Goal: Information Seeking & Learning: Learn about a topic

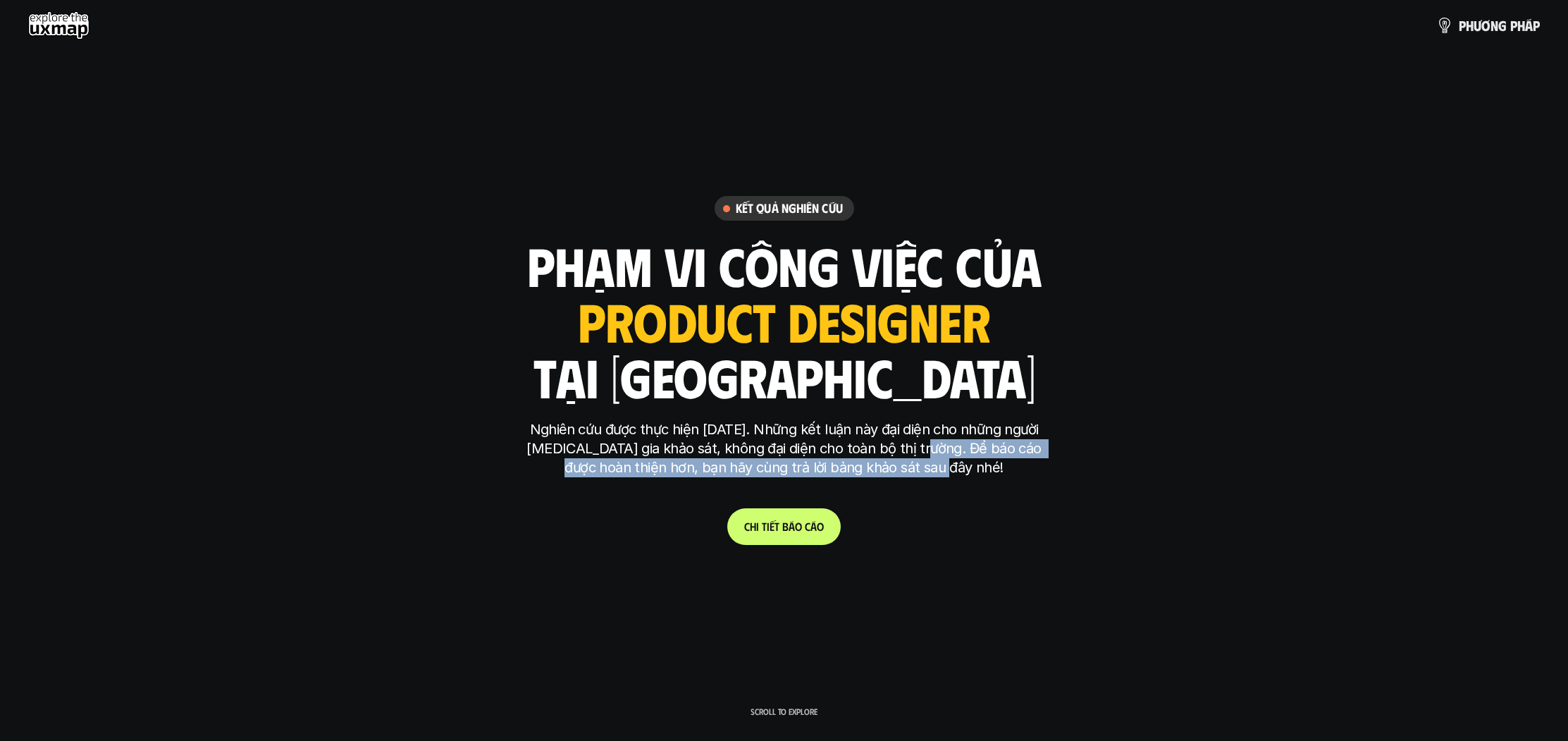
drag, startPoint x: 909, startPoint y: 450, endPoint x: 1009, endPoint y: 490, distance: 107.7
click at [1009, 490] on div "Nghiên cứu được thực hiện [DATE]. Những kết luận này đại diện cho những người […" at bounding box center [784, 456] width 528 height 71
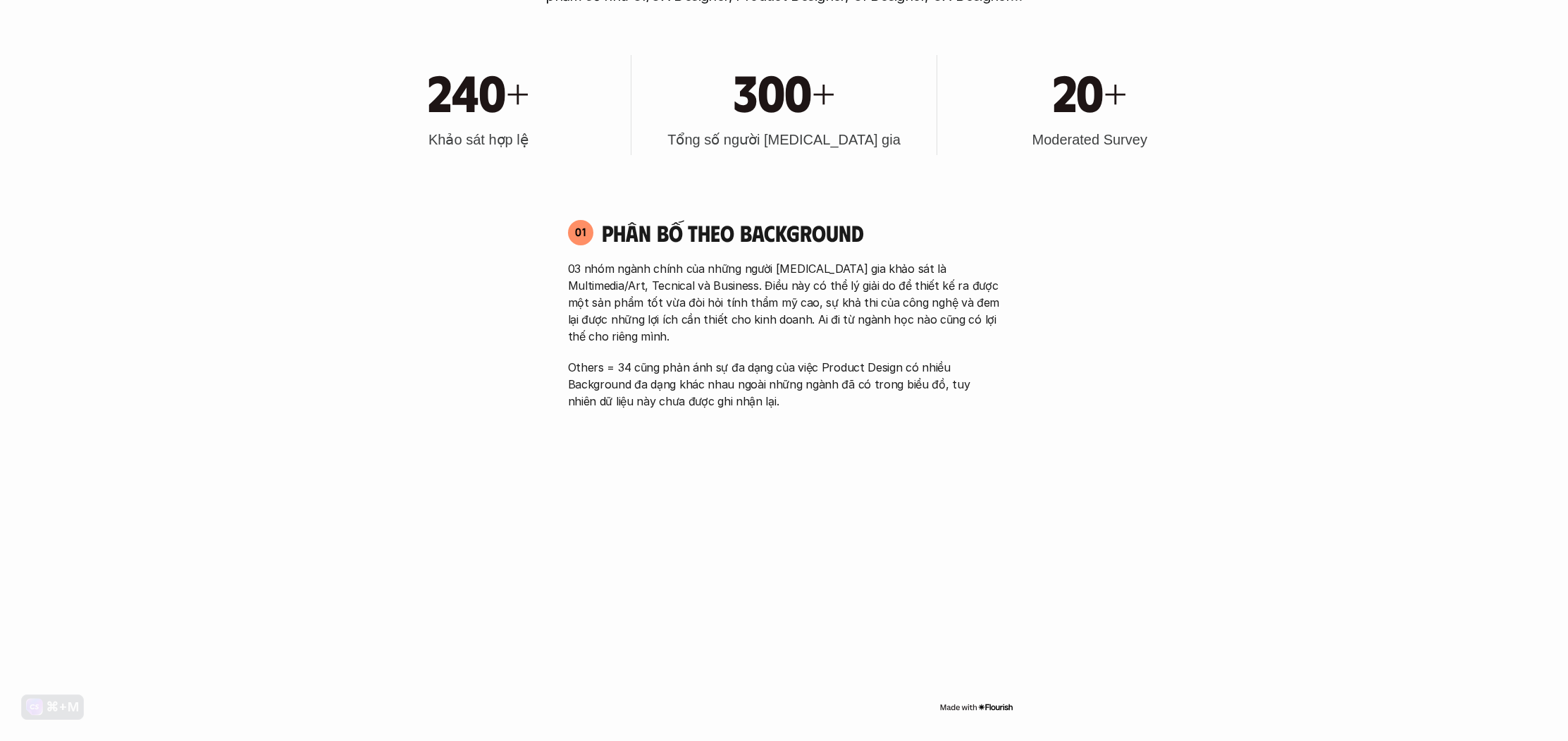
scroll to position [923, 0]
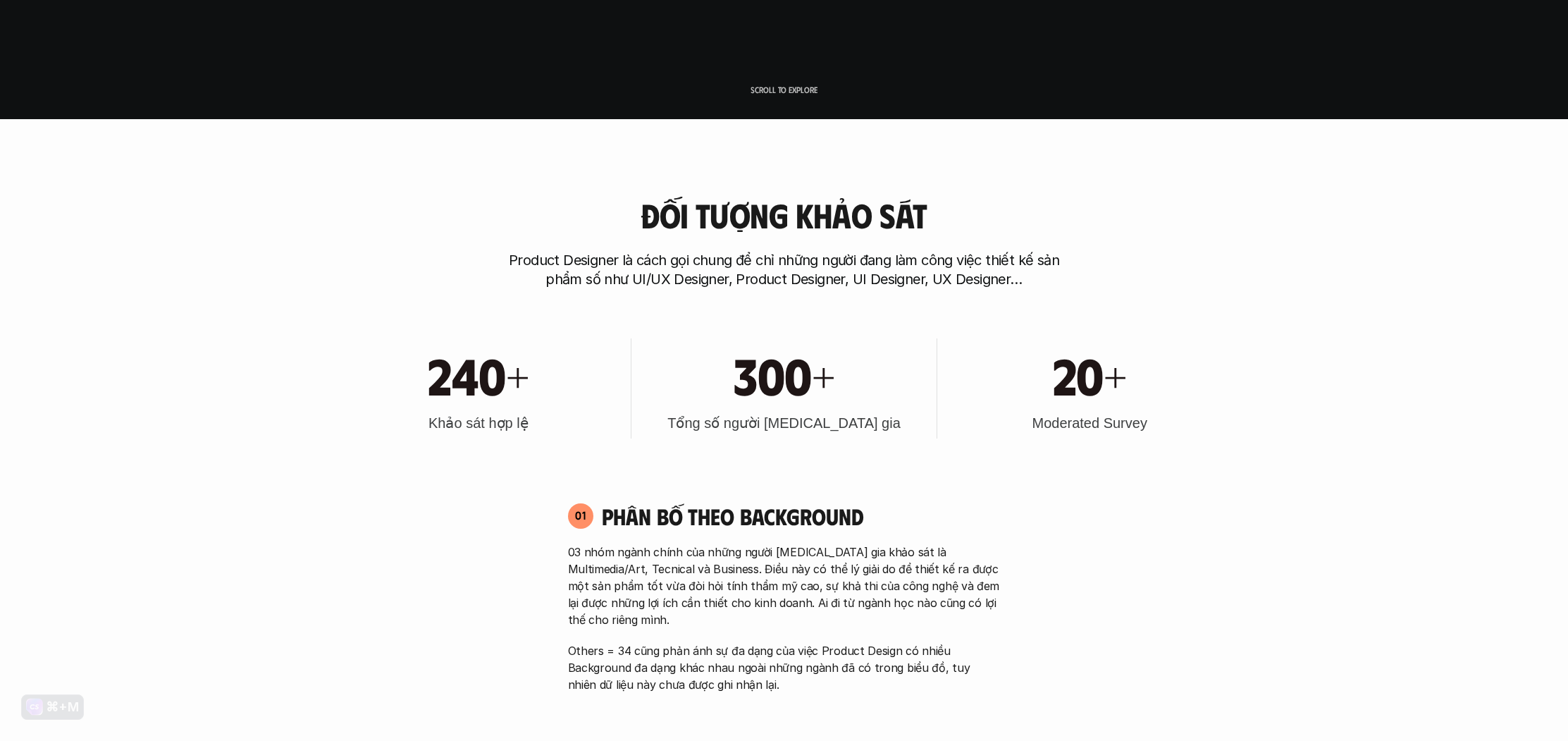
scroll to position [678, 0]
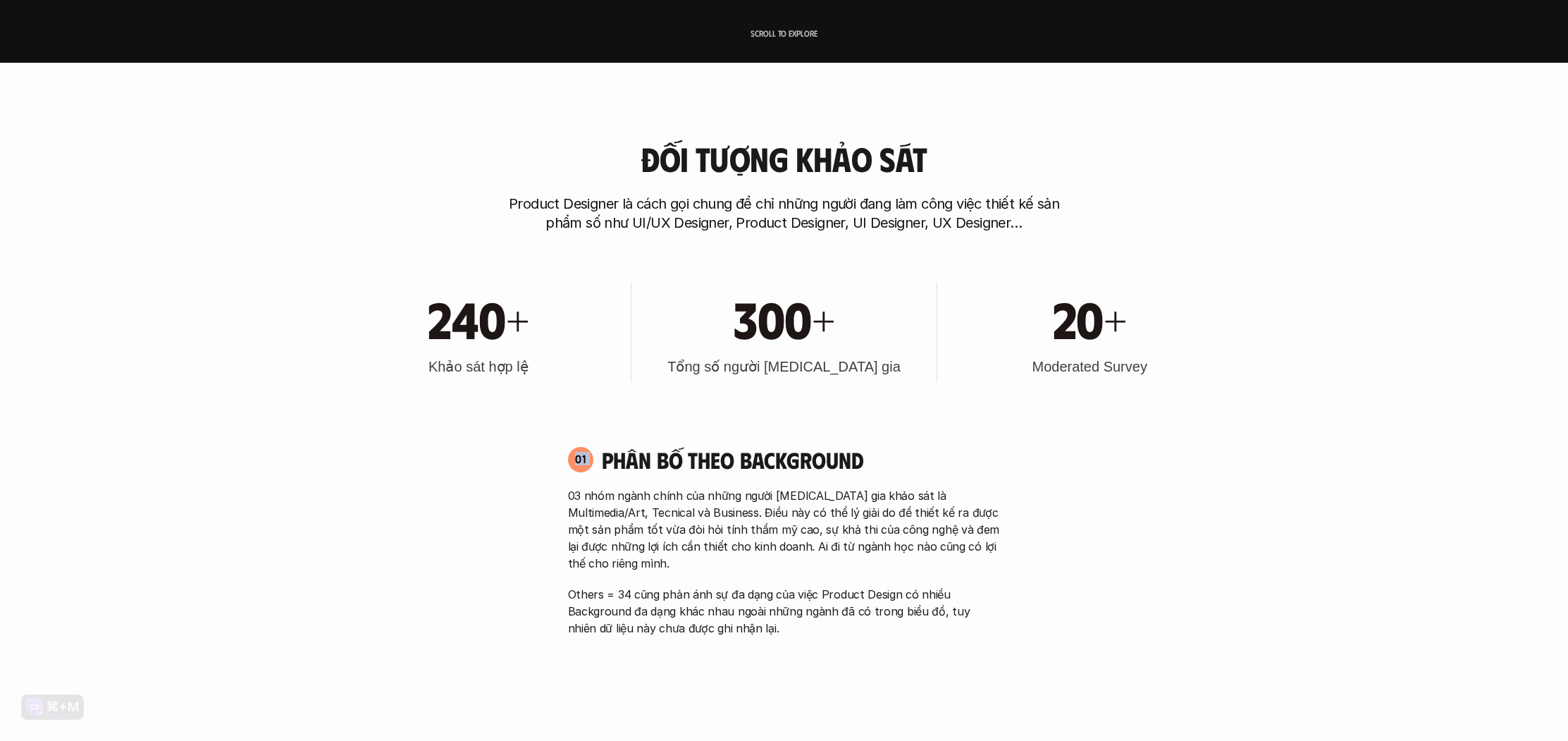
drag, startPoint x: 573, startPoint y: 456, endPoint x: 599, endPoint y: 462, distance: 26.7
click at [599, 462] on div "01 Phân bố theo background" at bounding box center [784, 459] width 433 height 28
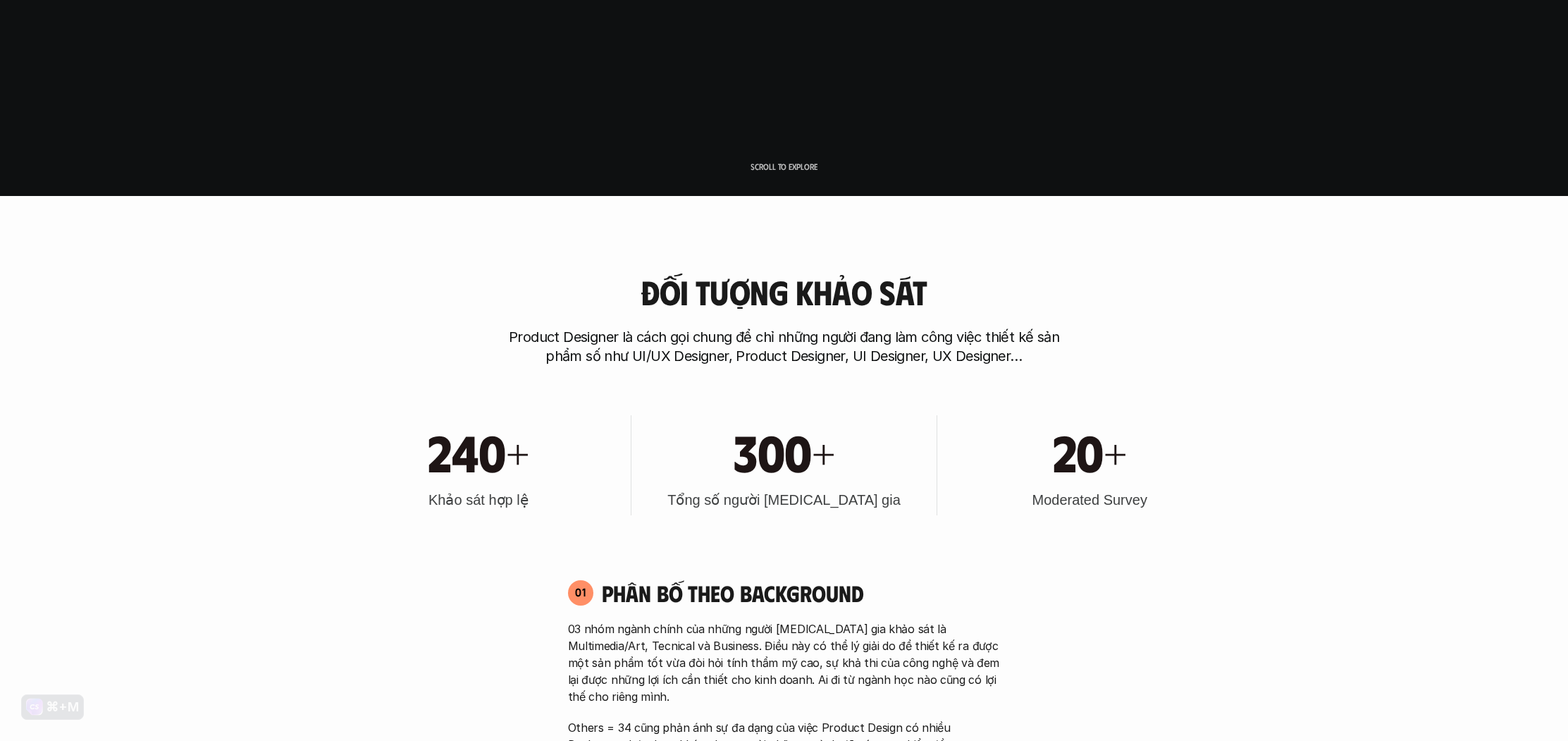
scroll to position [1048, 0]
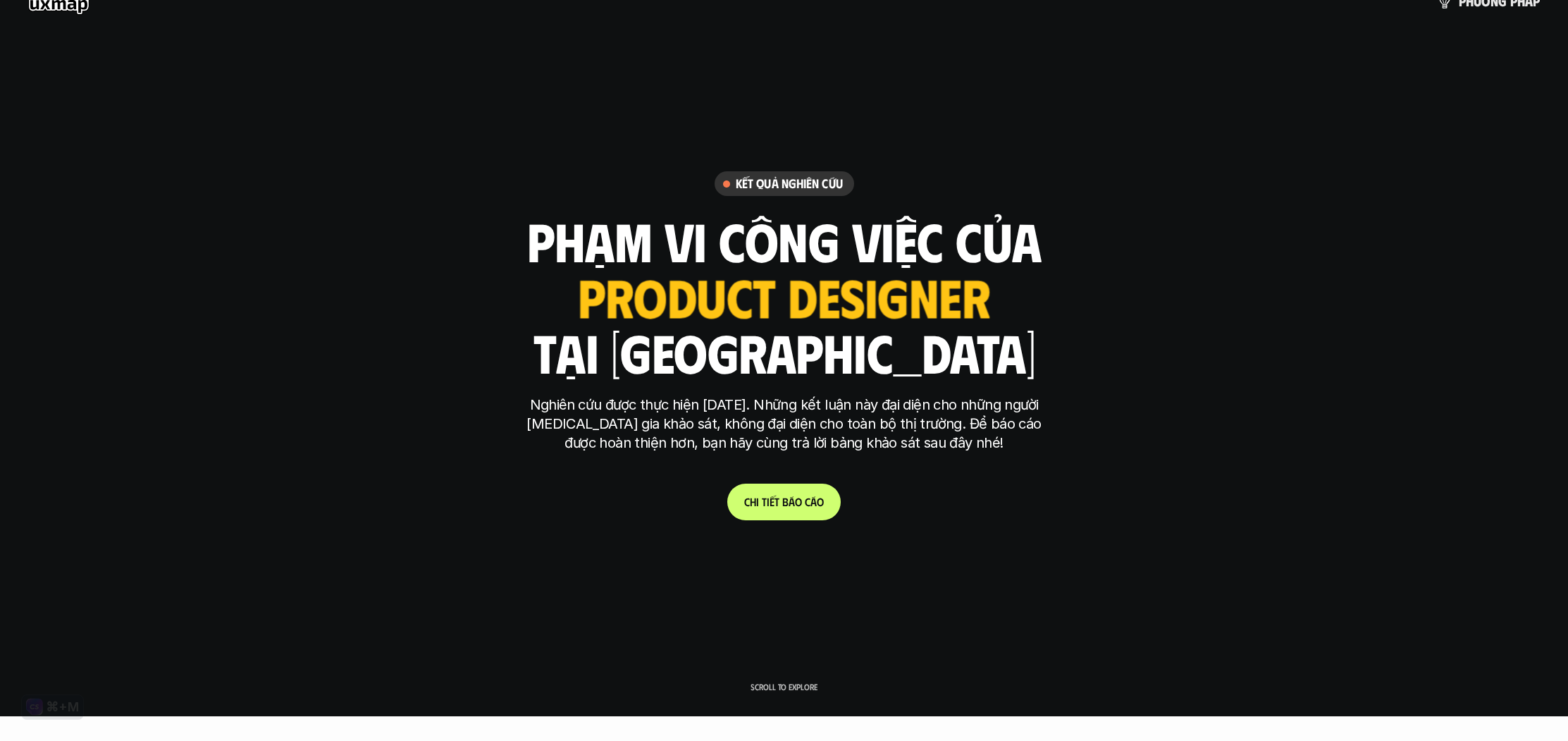
scroll to position [0, 0]
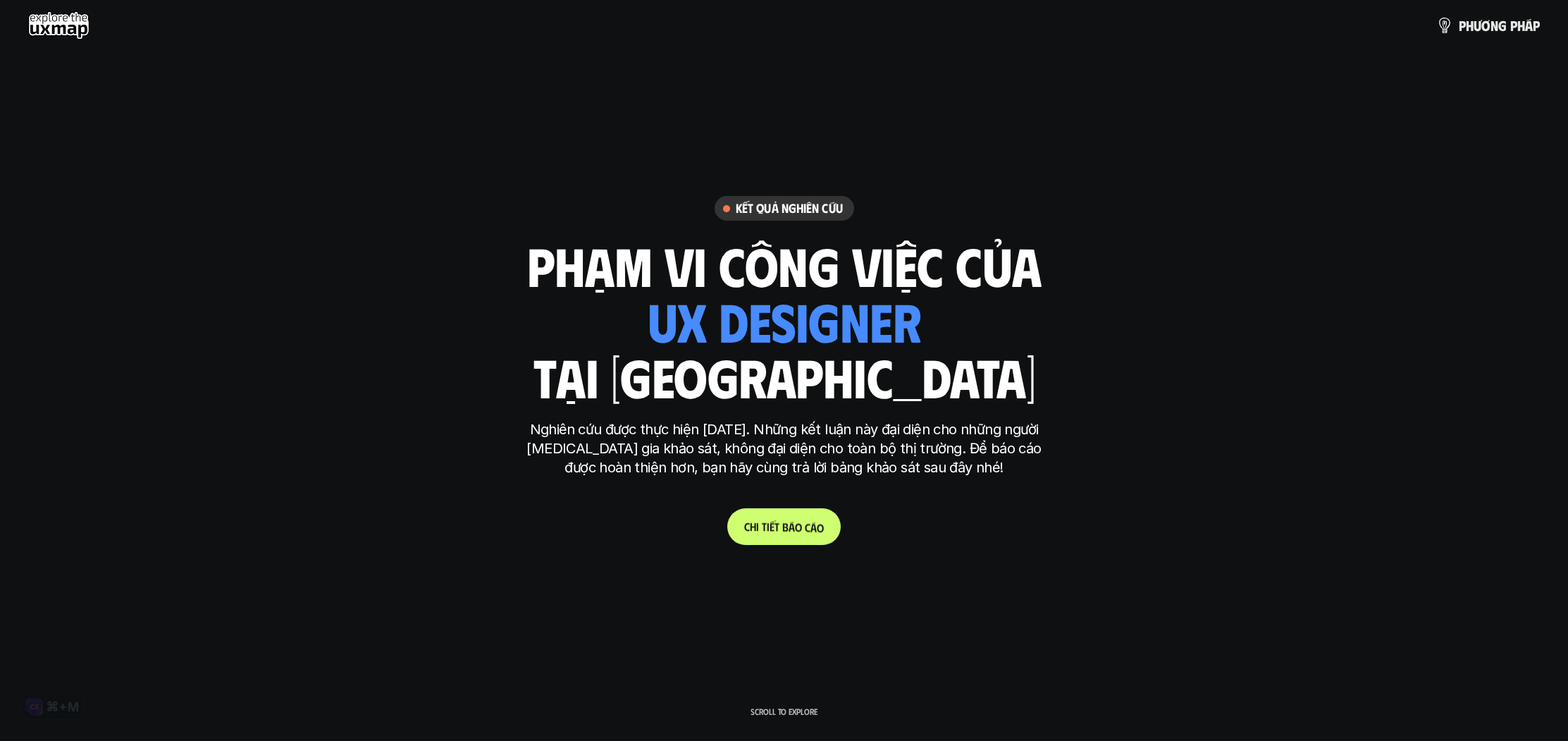
click at [761, 531] on p "C h i t i ế t b á o c á o" at bounding box center [784, 526] width 80 height 14
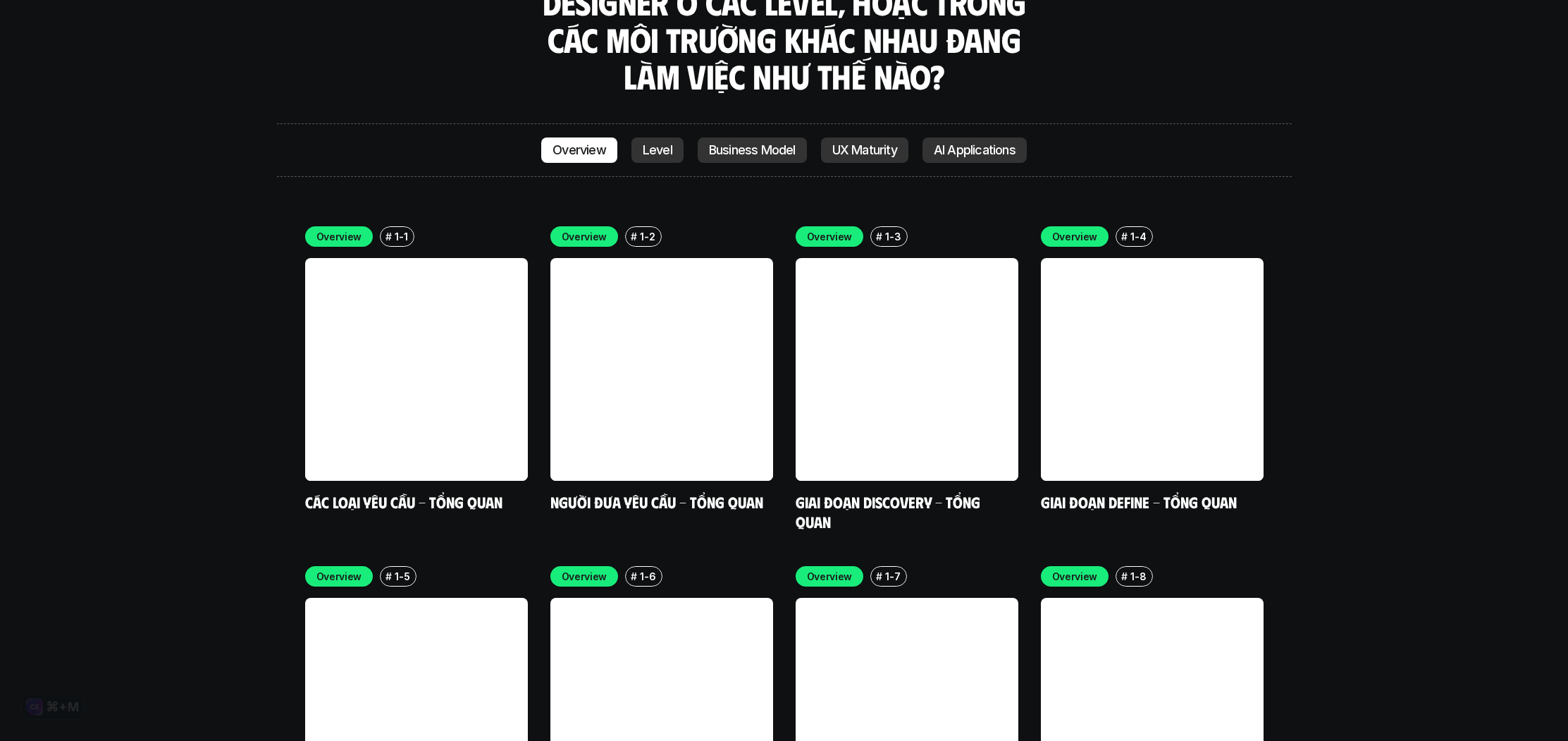
scroll to position [4307, 0]
